Goal: Find specific page/section: Find specific page/section

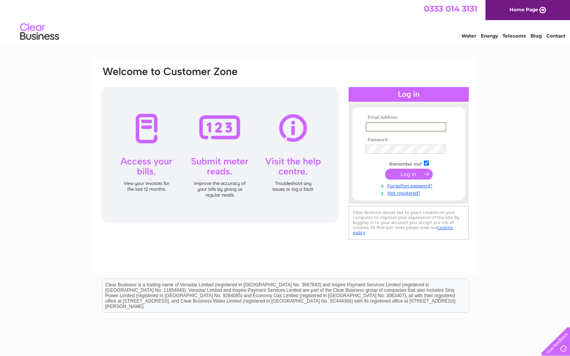
type input "cm@thestagegroup.co.uk"
click at [408, 174] on input "submit" at bounding box center [409, 174] width 48 height 11
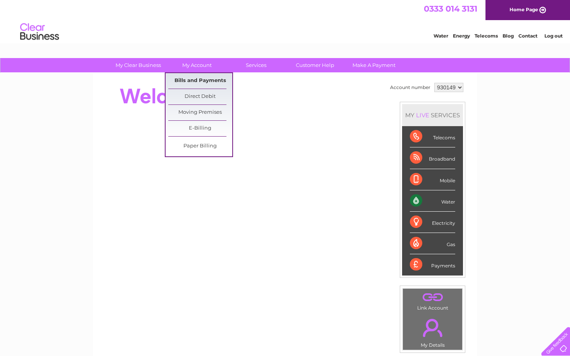
click at [200, 79] on link "Bills and Payments" at bounding box center [200, 80] width 64 height 15
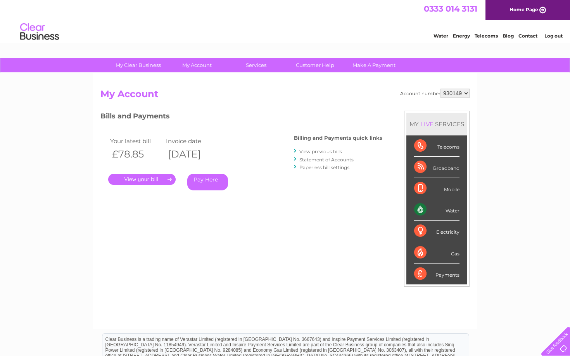
click at [131, 179] on link "." at bounding box center [141, 179] width 67 height 11
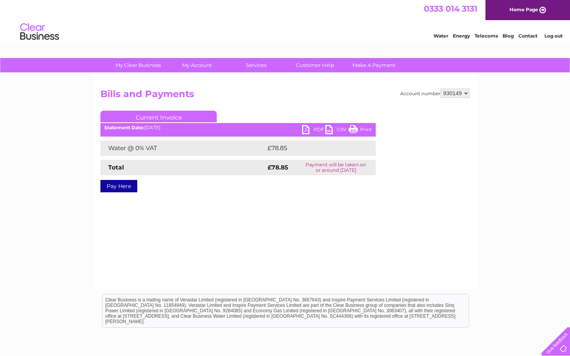
click at [305, 131] on link "PDF" at bounding box center [313, 130] width 23 height 11
